Goal: Entertainment & Leisure: Consume media (video, audio)

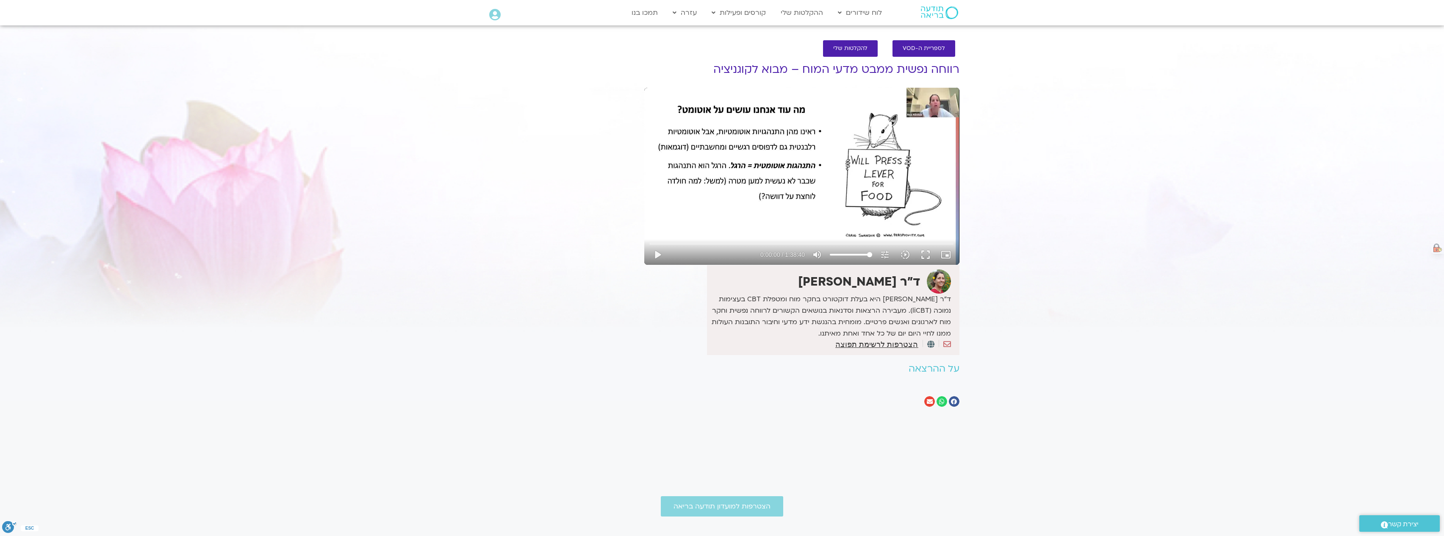
drag, startPoint x: 921, startPoint y: 132, endPoint x: 685, endPoint y: 159, distance: 237.8
click at [685, 159] on div "Skip Ad play_arrow 0:00:00 / 1:38:40 volume_up Mute tune Resolution Auto 720p s…" at bounding box center [801, 176] width 315 height 177
drag, startPoint x: 497, startPoint y: 172, endPoint x: 814, endPoint y: 310, distance: 346.4
drag, startPoint x: 814, startPoint y: 310, endPoint x: 811, endPoint y: 202, distance: 108.0
drag, startPoint x: 811, startPoint y: 202, endPoint x: 714, endPoint y: 255, distance: 110.5
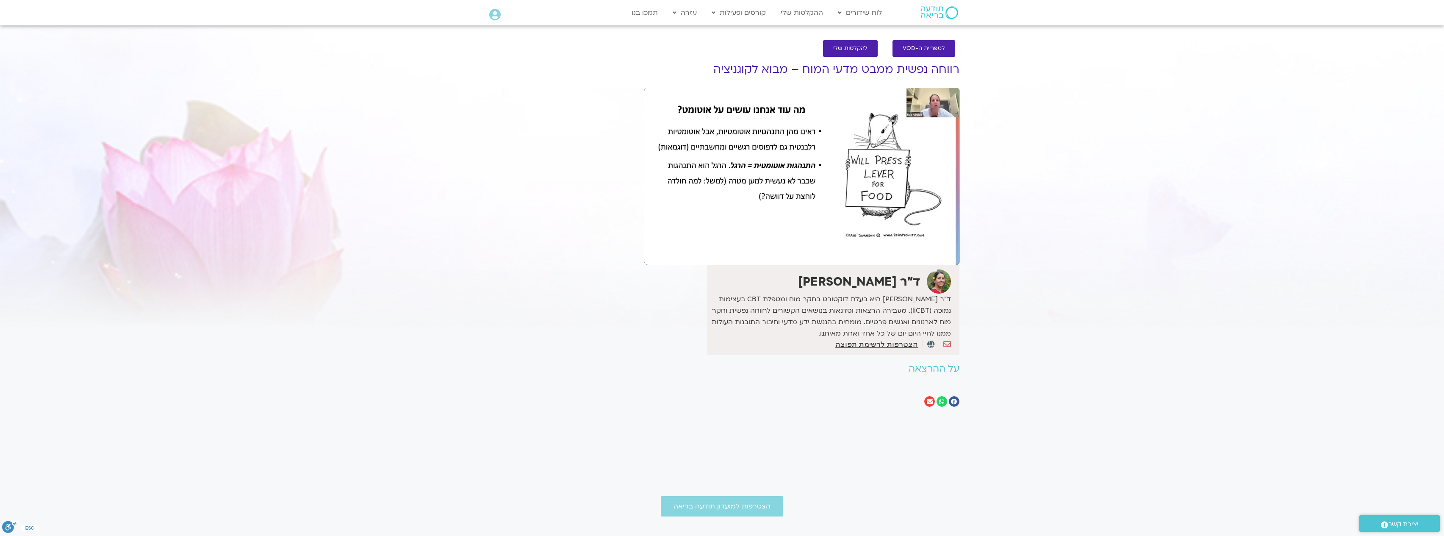
drag, startPoint x: 714, startPoint y: 255, endPoint x: 535, endPoint y: 200, distance: 187.3
click at [535, 200] on div "It seems we can't find what you're looking for. It seems we can't find what you…" at bounding box center [560, 234] width 159 height 371
click at [765, 159] on div "Skip Ad 21:32 pause 0:00:53 / 1:38:40 volume_up Mute tune Resolution Auto 720p …" at bounding box center [801, 176] width 315 height 177
click at [650, 244] on input "Seek" at bounding box center [802, 243] width 304 height 5
click at [657, 257] on button "play_arrow" at bounding box center [657, 254] width 20 height 20
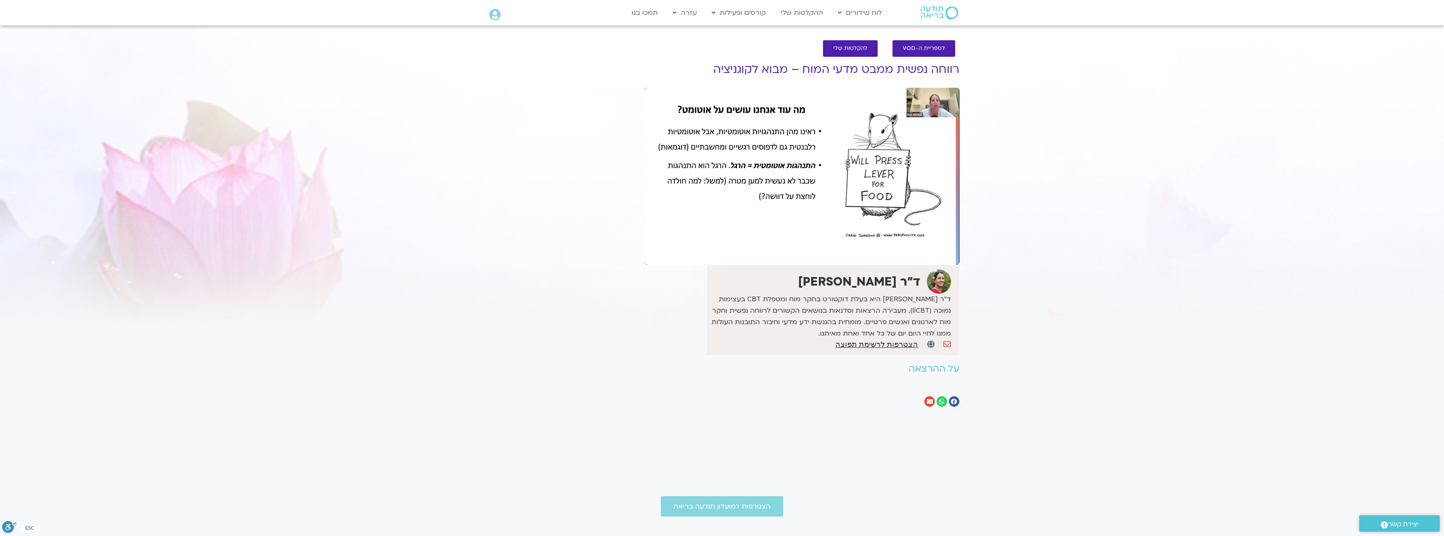
drag, startPoint x: 923, startPoint y: 170, endPoint x: 732, endPoint y: 247, distance: 205.4
click at [731, 247] on div at bounding box center [712, 254] width 91 height 20
drag, startPoint x: 809, startPoint y: 212, endPoint x: 736, endPoint y: 200, distance: 73.5
click at [736, 200] on div "Skip Ad 10:37 pause 0:04:02 / 1:38:40 volume_up Mute tune Resolution Auto 720p …" at bounding box center [801, 176] width 315 height 177
type input "242.39018"
